Goal: Find contact information: Find contact information

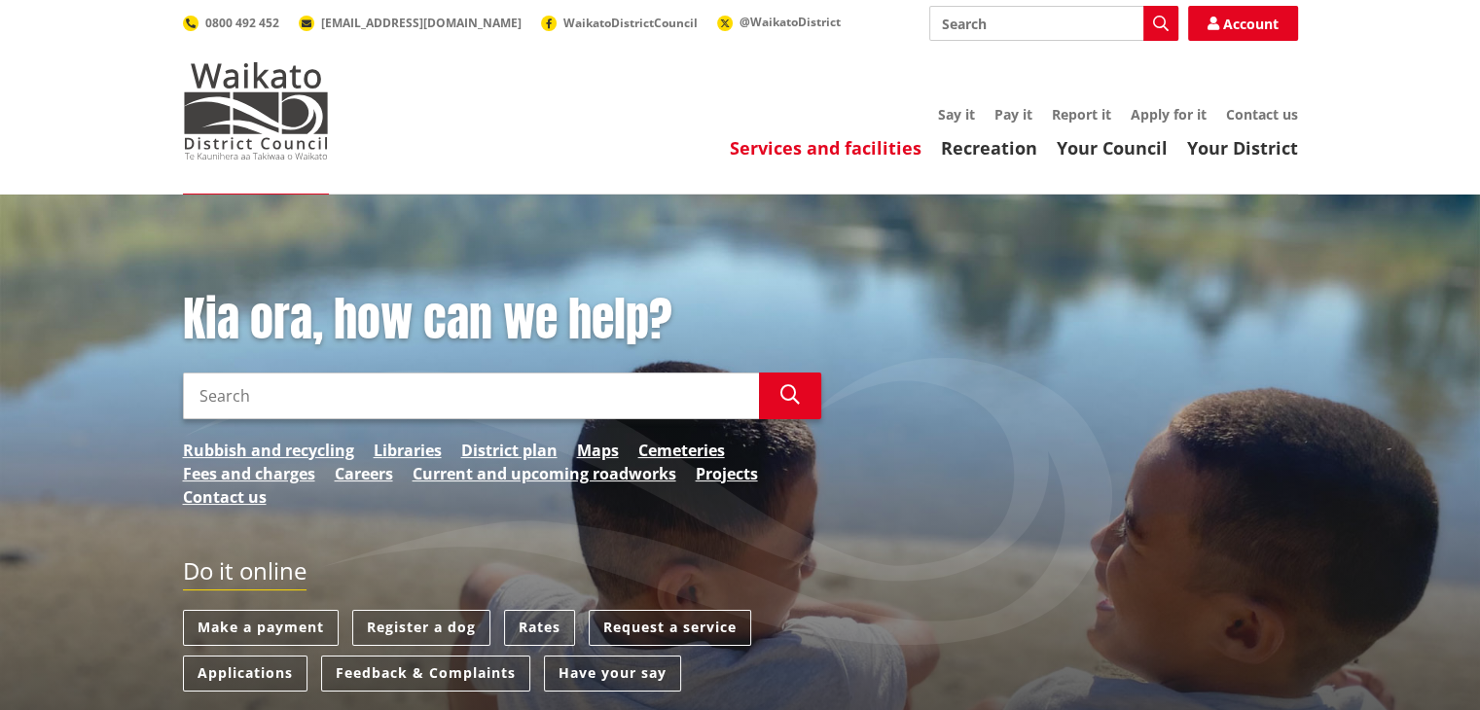
click at [849, 148] on link "Services and facilities" at bounding box center [826, 147] width 192 height 23
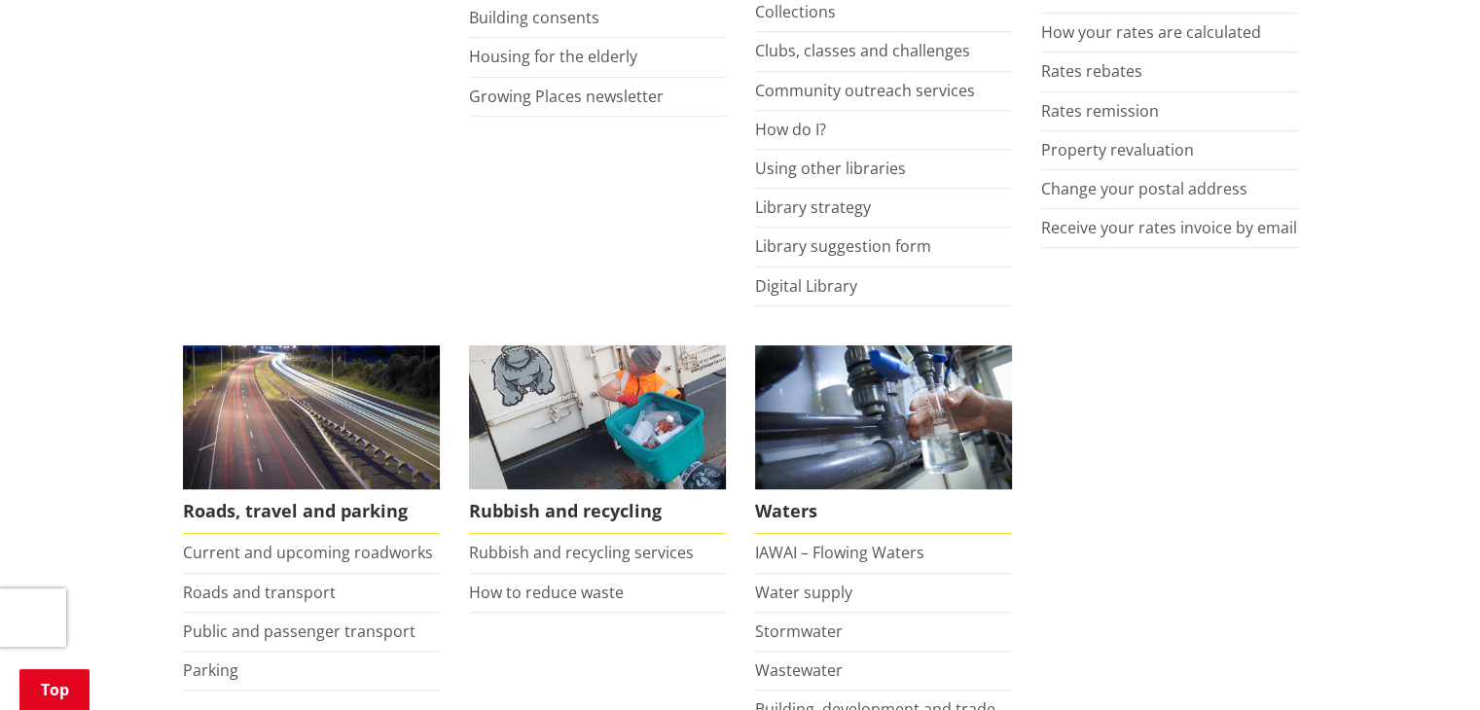
scroll to position [1168, 0]
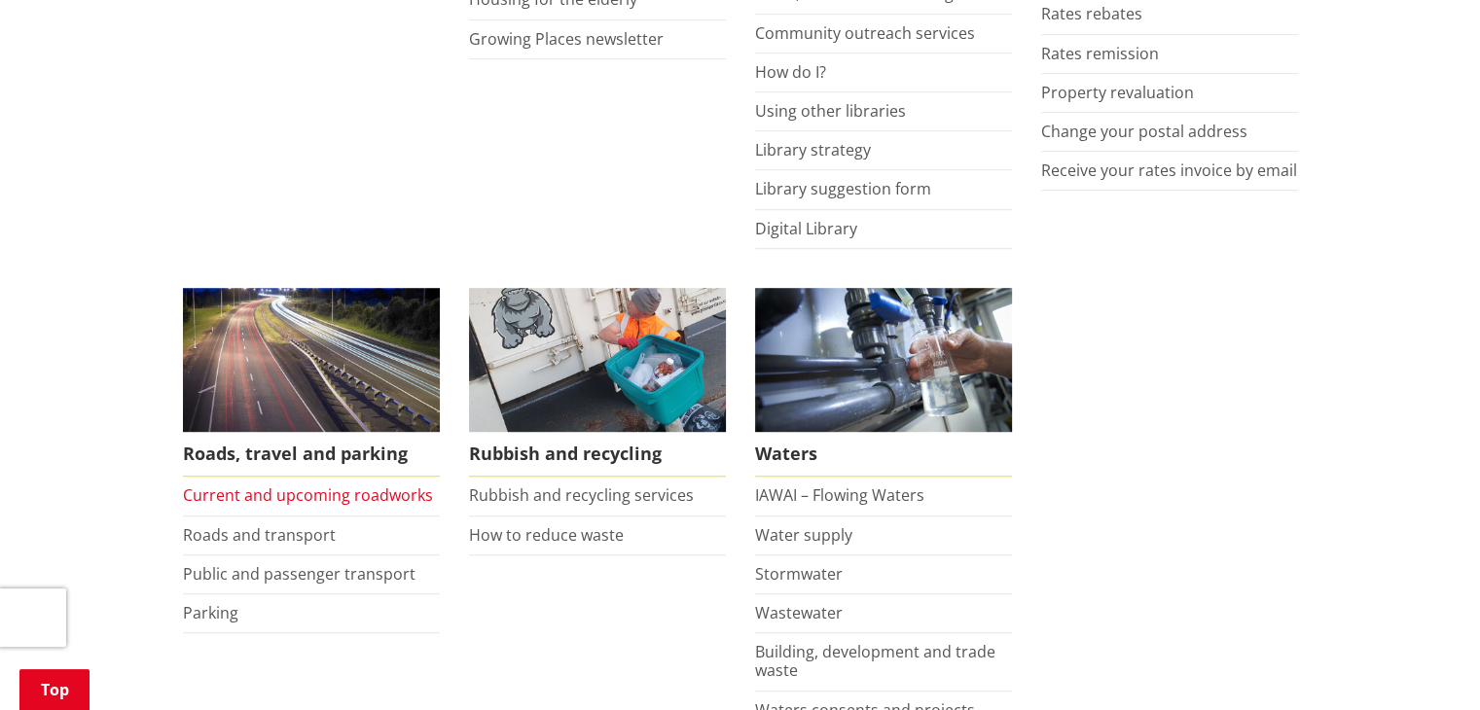
click at [363, 491] on link "Current and upcoming roadworks" at bounding box center [308, 495] width 250 height 21
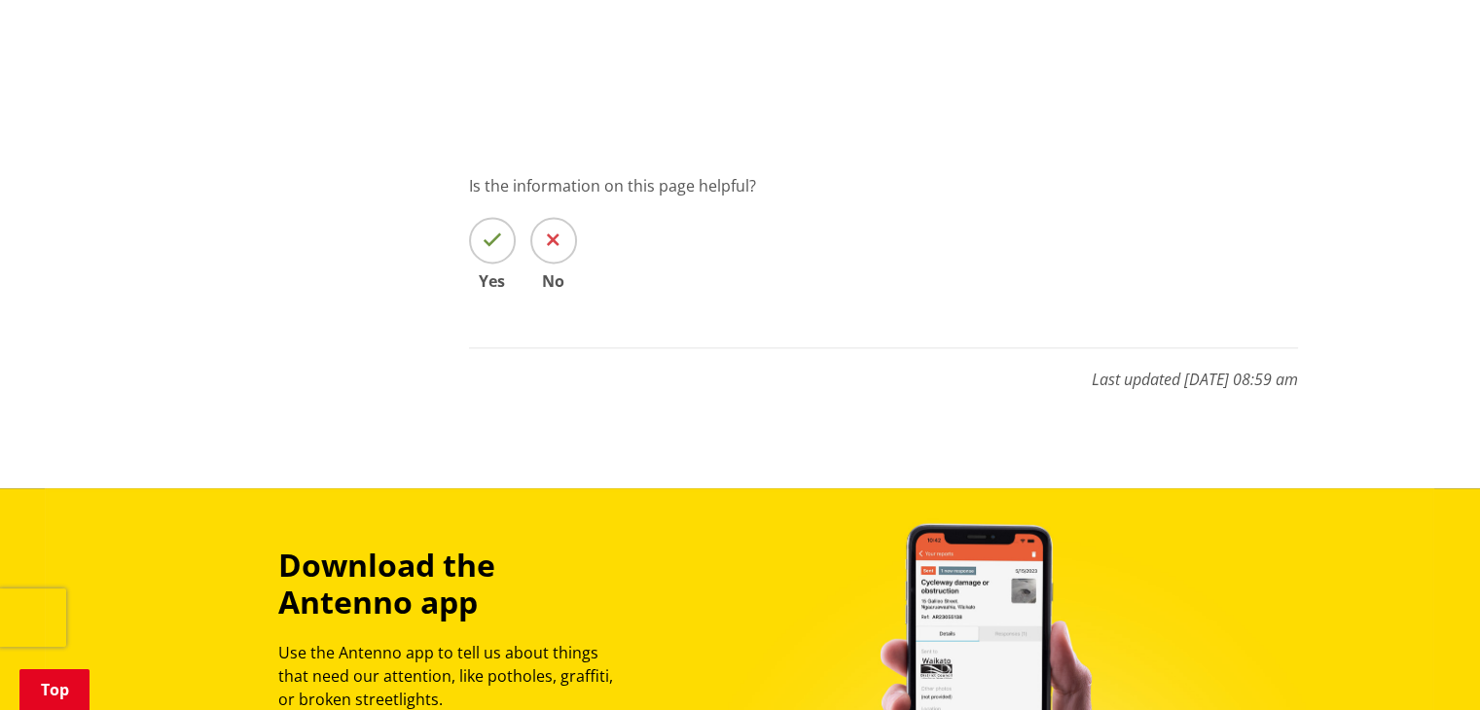
scroll to position [2627, 0]
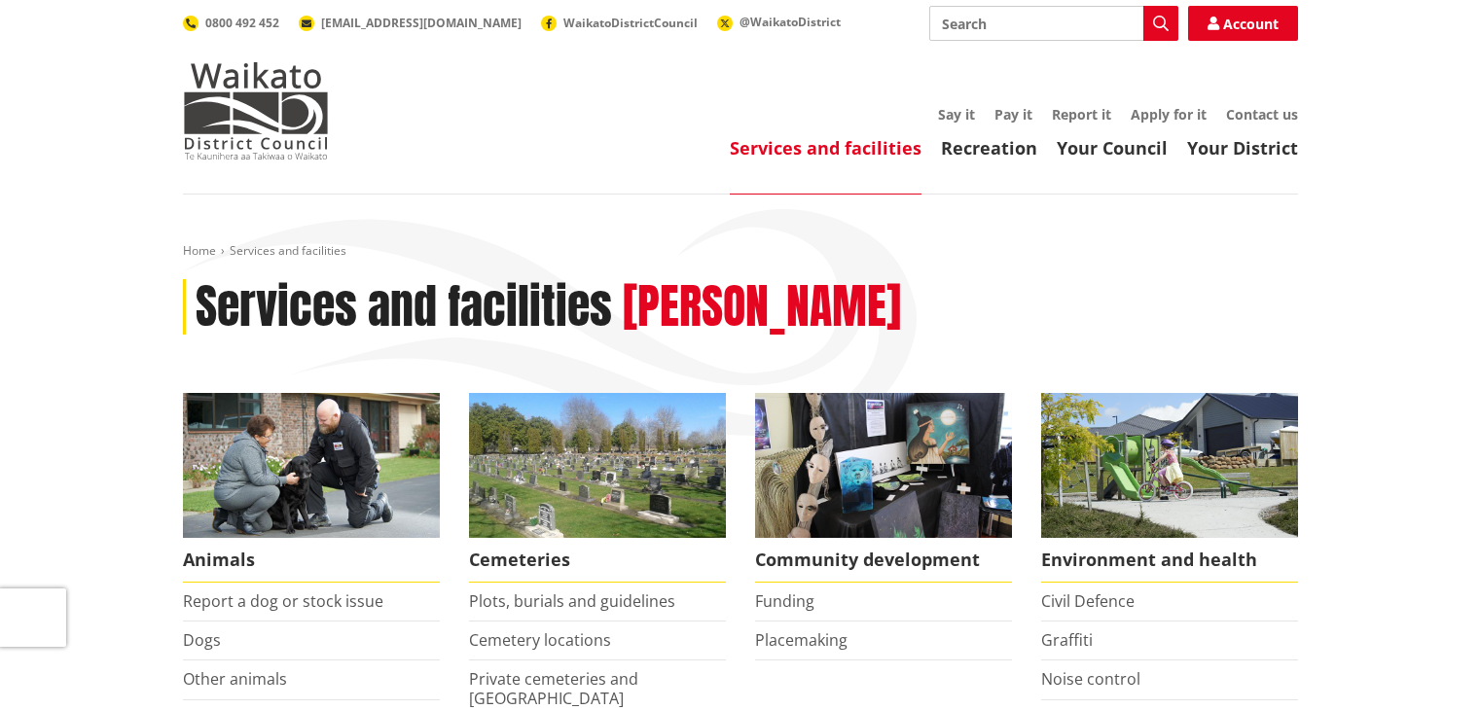
scroll to position [1168, 0]
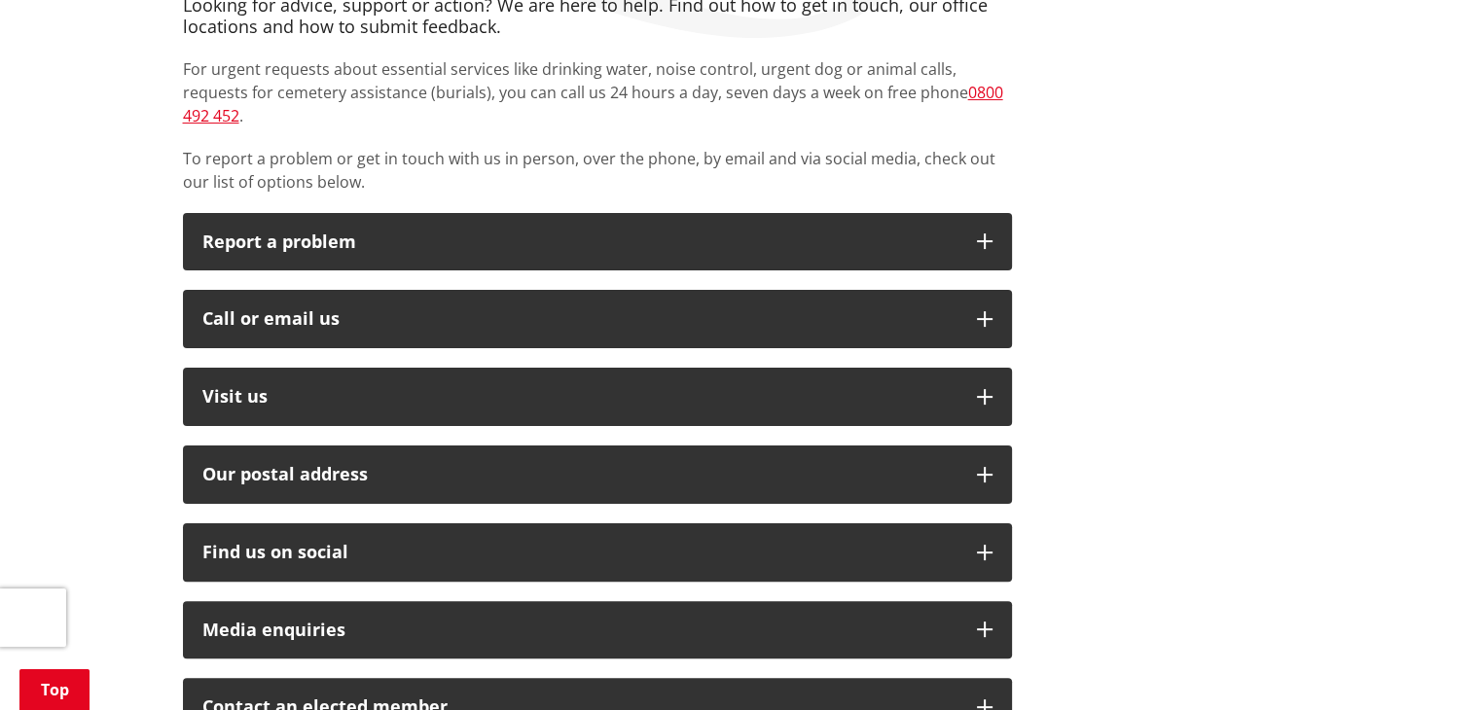
scroll to position [389, 0]
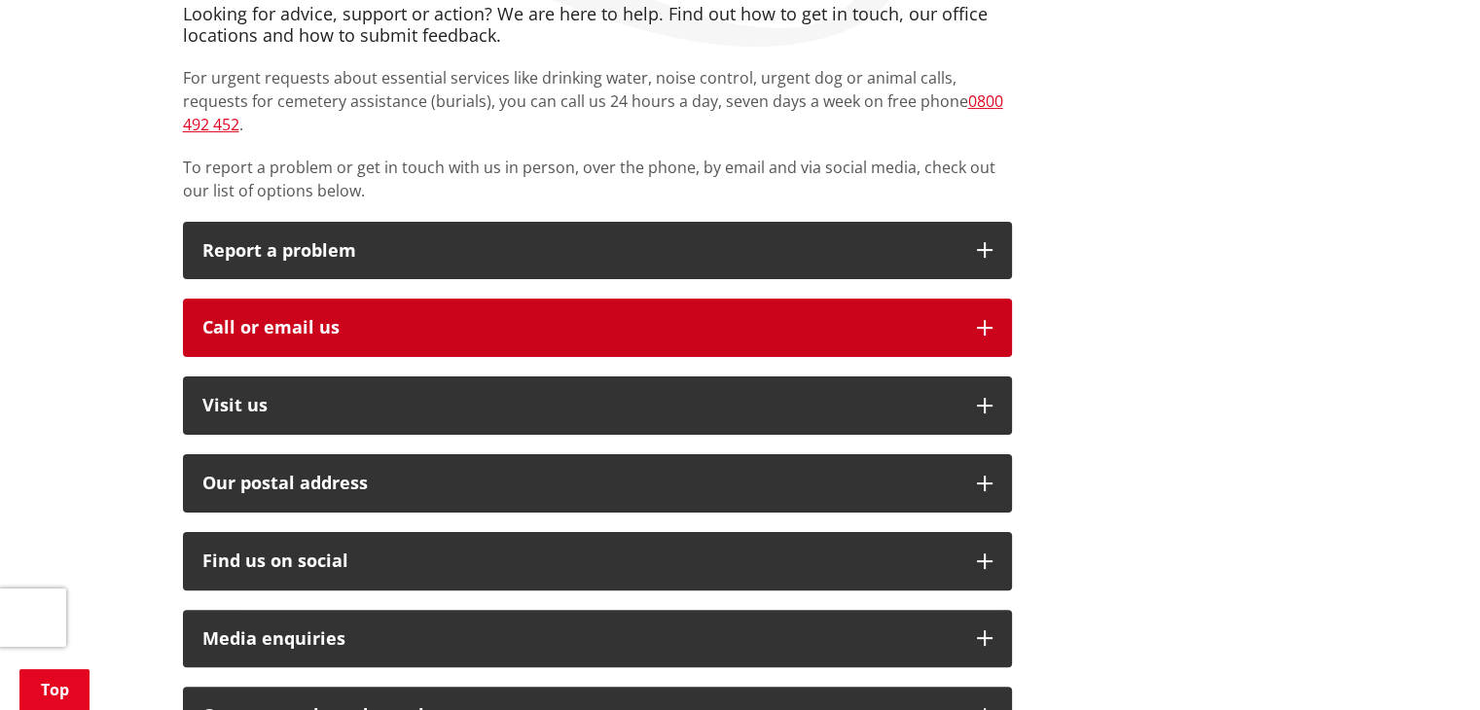
click at [981, 320] on icon "button" at bounding box center [985, 328] width 16 height 16
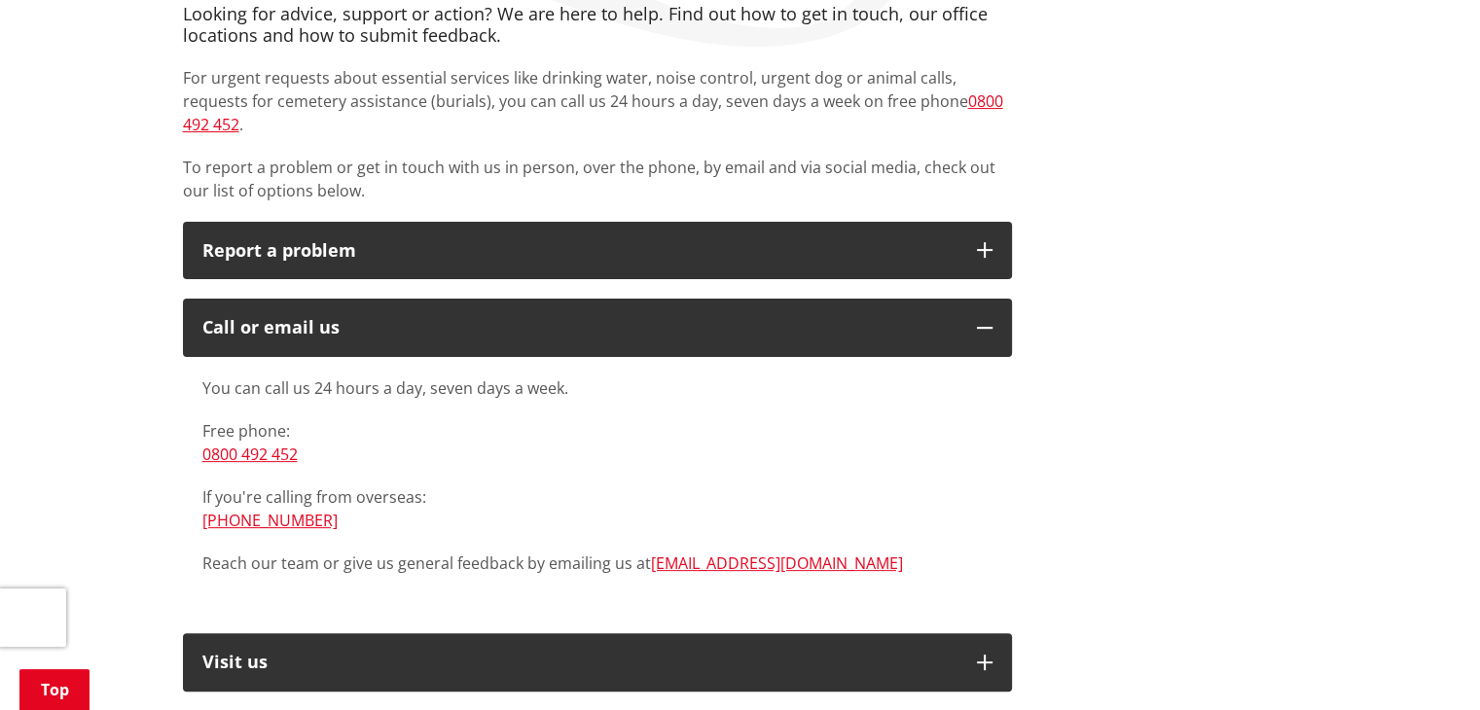
drag, startPoint x: 280, startPoint y: 493, endPoint x: 542, endPoint y: 464, distance: 263.4
click at [588, 440] on p "Free phone: [PHONE_NUMBER]" at bounding box center [597, 442] width 790 height 47
drag, startPoint x: 337, startPoint y: 500, endPoint x: 204, endPoint y: 499, distance: 132.3
click at [204, 499] on p "If you're calling from overseas: [PHONE_NUMBER]" at bounding box center [597, 509] width 790 height 47
copy link "[PHONE_NUMBER]"
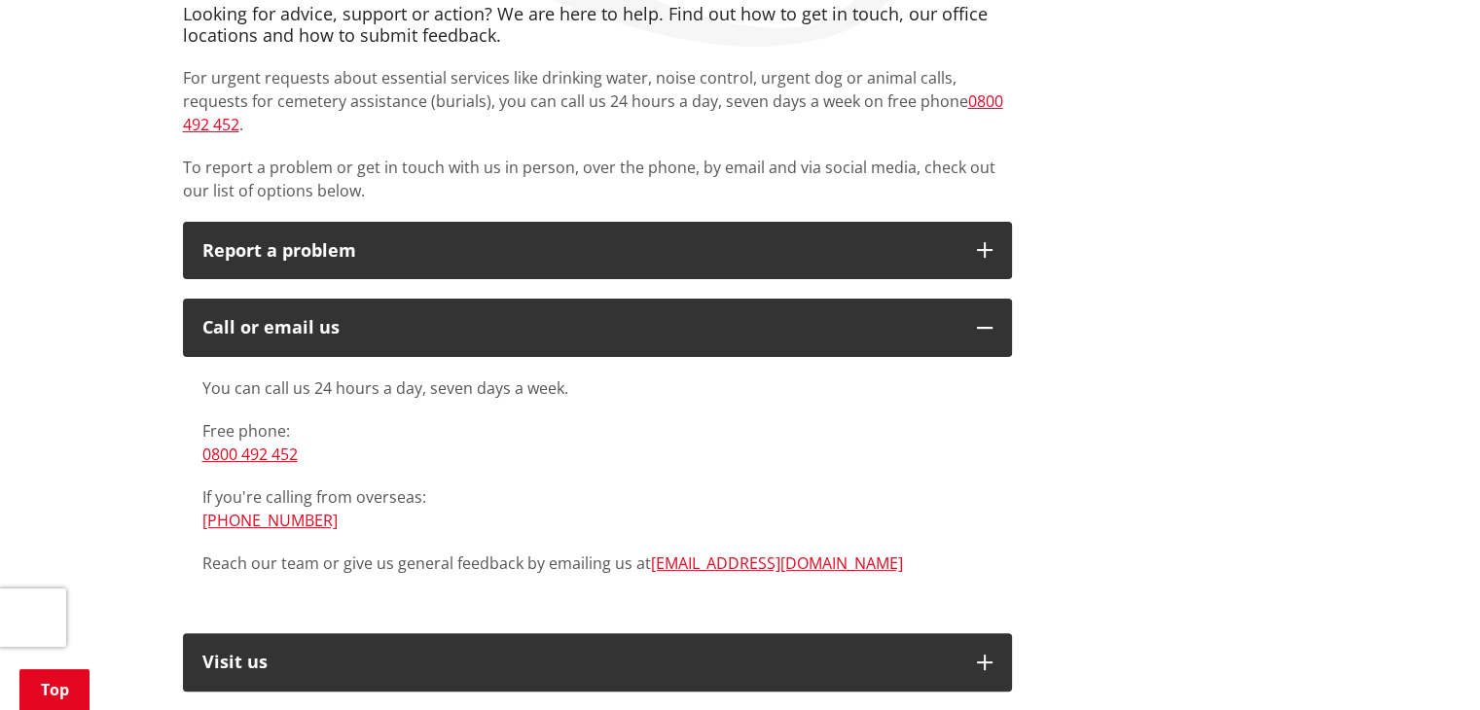
click at [586, 429] on p "Free phone: [PHONE_NUMBER]" at bounding box center [597, 442] width 790 height 47
drag, startPoint x: 940, startPoint y: 414, endPoint x: 935, endPoint y: 405, distance: 10.0
click at [940, 419] on p "Free phone: [PHONE_NUMBER]" at bounding box center [597, 442] width 790 height 47
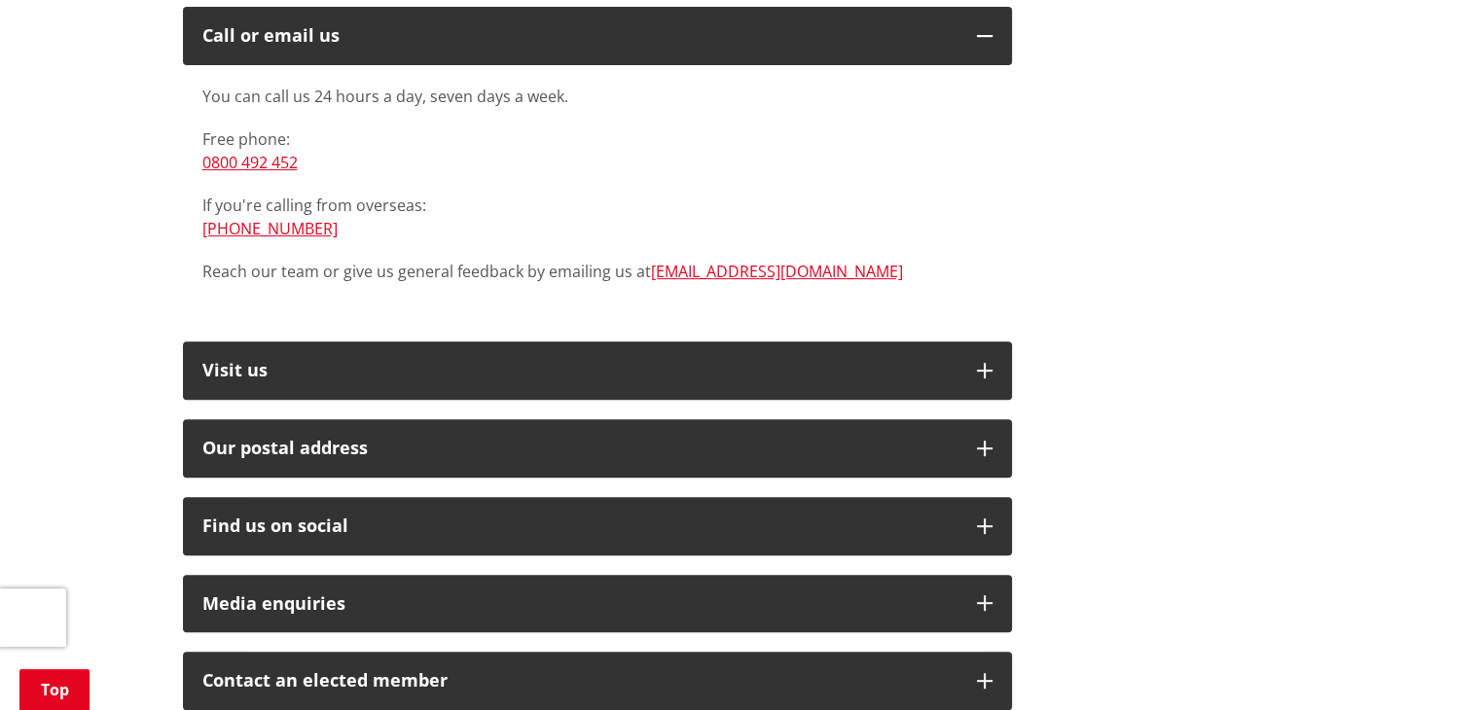
scroll to position [778, 0]
